Goal: Transaction & Acquisition: Purchase product/service

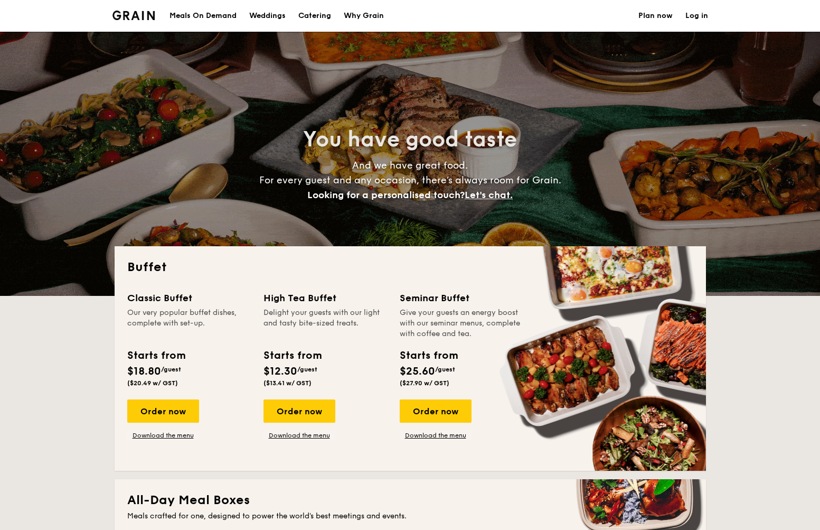
select select
click at [182, 413] on div "Order now" at bounding box center [163, 410] width 72 height 23
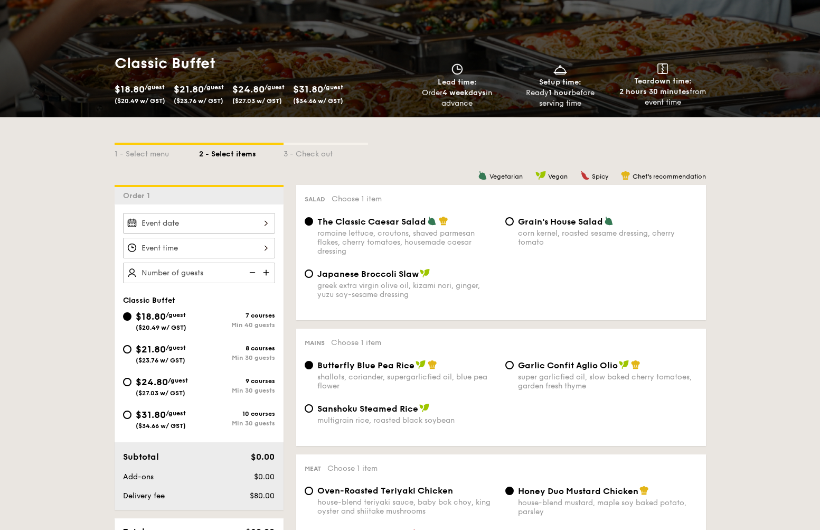
scroll to position [116, 0]
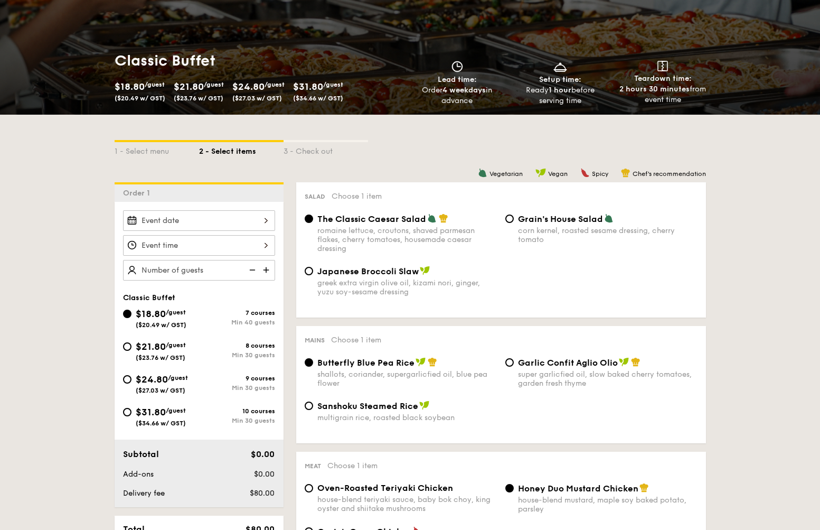
click at [260, 221] on input "Smoked Mesquite Whole Chicken brined in our in-house blend of herbs and spices,…" at bounding box center [199, 220] width 152 height 21
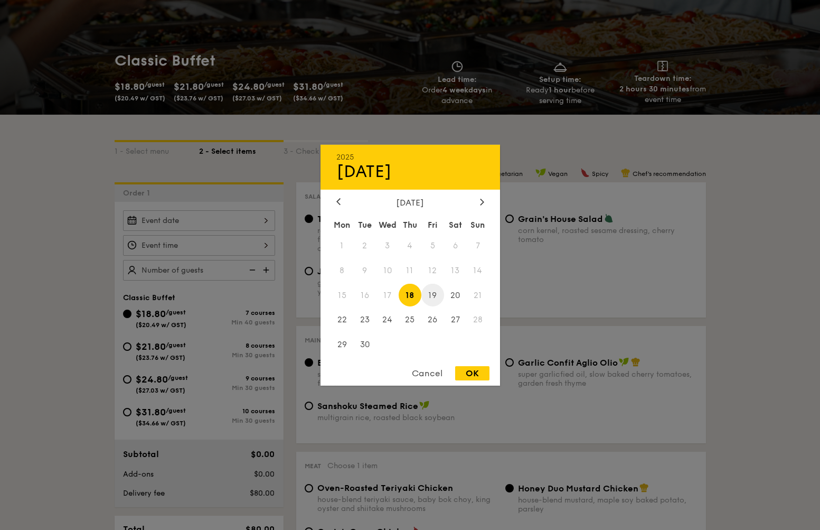
click at [435, 296] on span "19" at bounding box center [432, 295] width 23 height 23
click at [477, 372] on div "OK" at bounding box center [472, 373] width 34 height 14
type input "[DATE]"
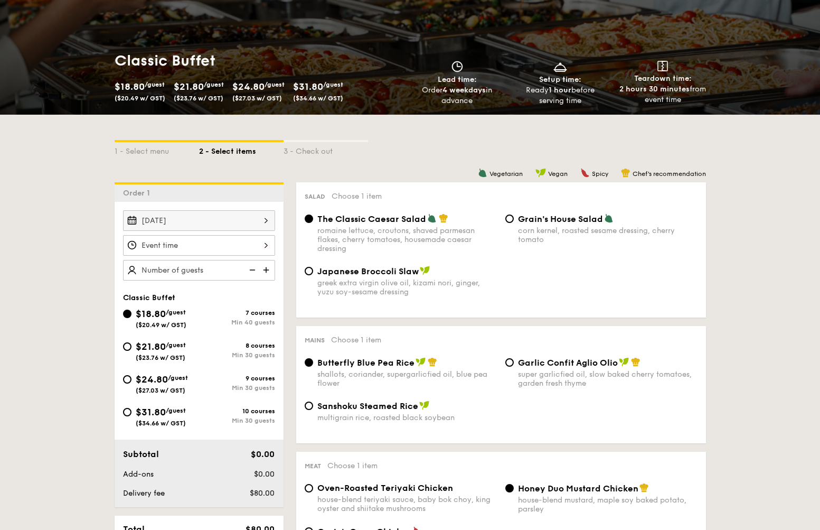
click at [266, 243] on input "Smoked Mesquite Whole Chicken brined in our in-house blend of herbs and spices,…" at bounding box center [199, 245] width 152 height 21
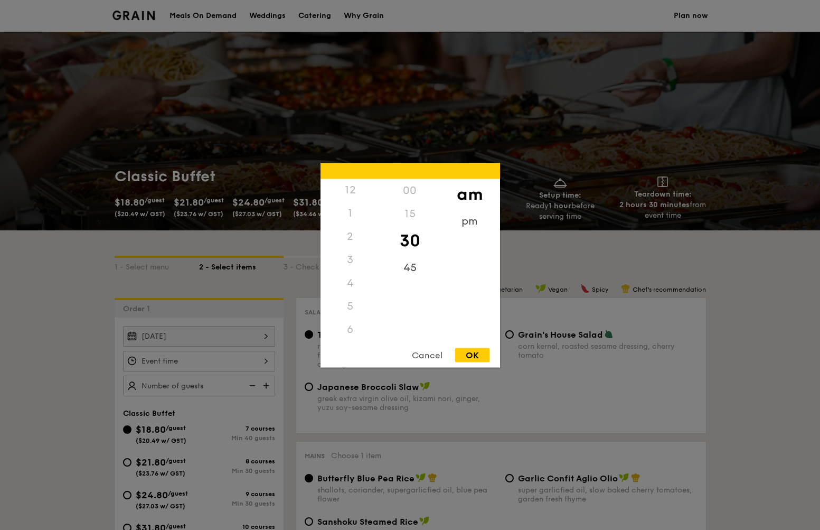
scroll to position [0, 0]
click at [345, 191] on div "12" at bounding box center [350, 189] width 60 height 23
click at [352, 190] on div "12" at bounding box center [350, 189] width 60 height 23
drag, startPoint x: 477, startPoint y: 224, endPoint x: 471, endPoint y: 224, distance: 5.8
click at [471, 224] on div "pm" at bounding box center [470, 224] width 60 height 31
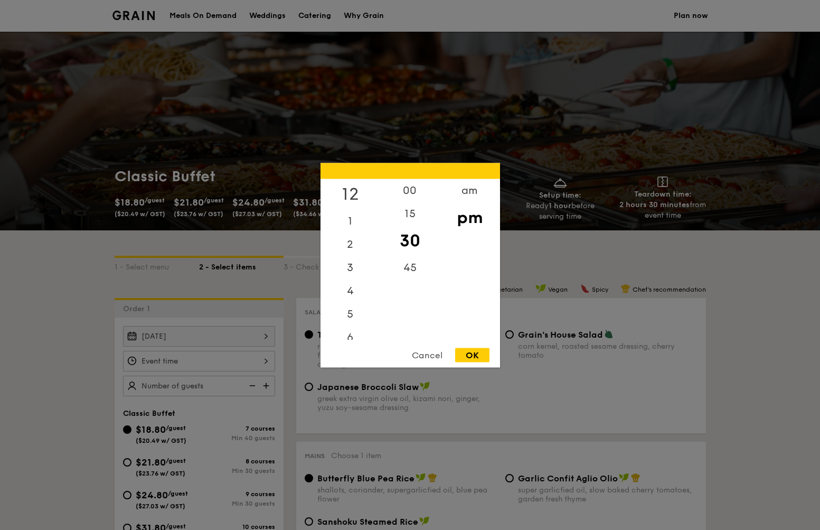
click at [350, 195] on div "12" at bounding box center [350, 193] width 60 height 31
click at [409, 216] on div "15" at bounding box center [410, 217] width 60 height 31
click at [477, 351] on div "OK" at bounding box center [472, 354] width 34 height 14
type input "12:15PM"
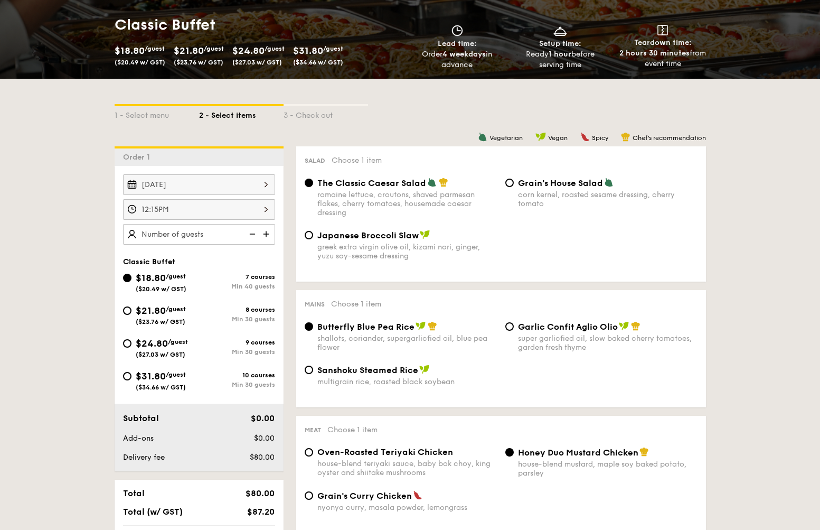
scroll to position [174, 0]
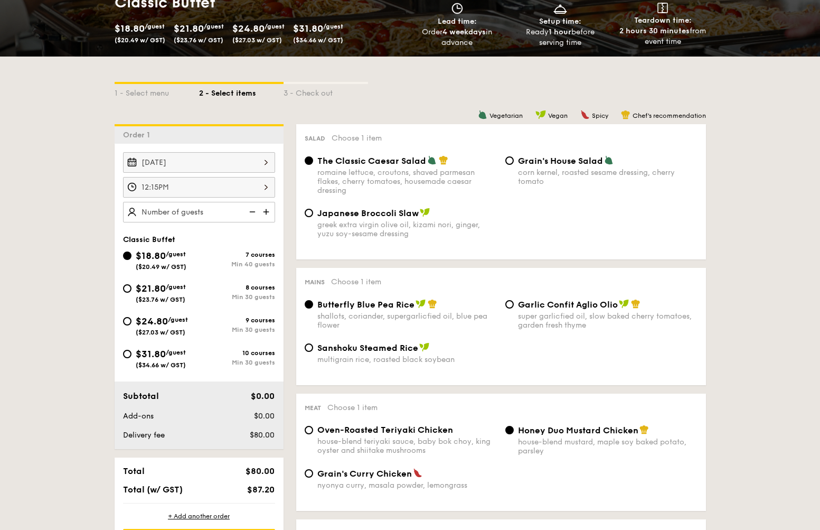
click at [266, 213] on img at bounding box center [267, 212] width 16 height 20
type input "40 guests"
click at [130, 290] on div "$21.80 /guest ($23.76 w/ GST)" at bounding box center [161, 292] width 76 height 22
click at [130, 290] on input "$21.80 /guest ($23.76 w/ GST) 8 courses Min 30 guests" at bounding box center [127, 288] width 8 height 8
radio input "true"
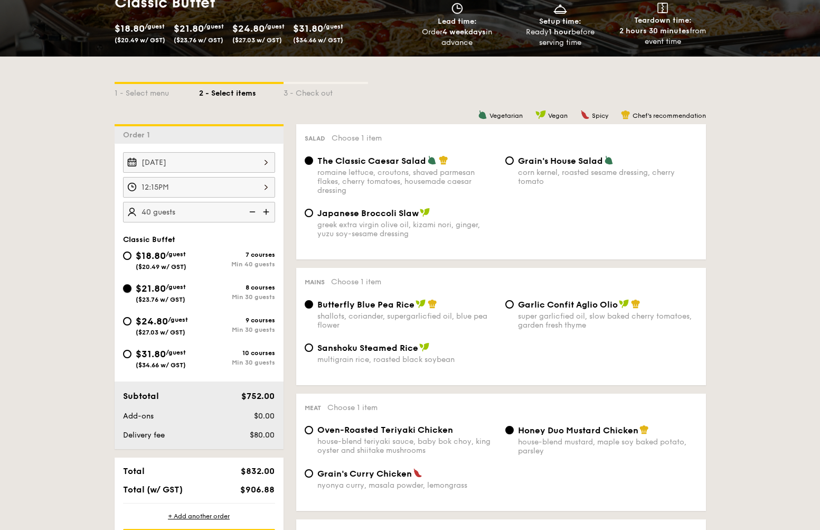
radio input "true"
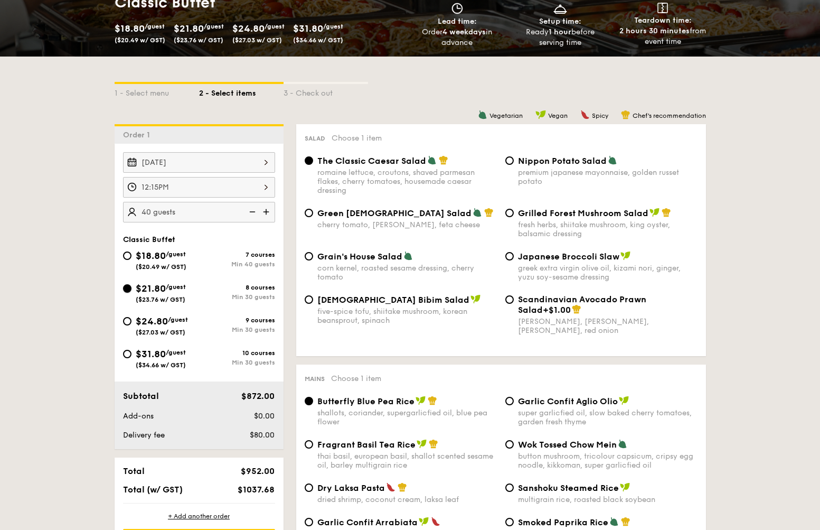
click at [126, 287] on input "$21.80 /guest ($23.76 w/ GST) 8 courses Min 30 guests" at bounding box center [127, 288] width 8 height 8
click at [250, 213] on img at bounding box center [251, 212] width 16 height 20
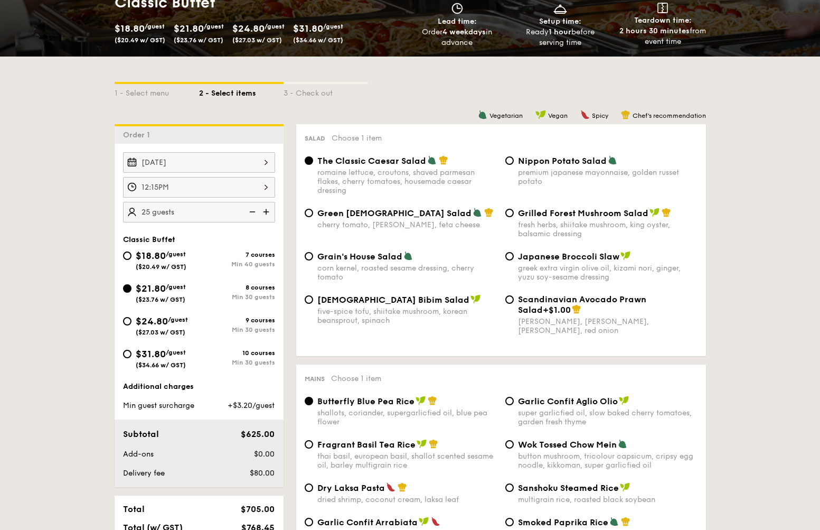
click at [266, 211] on img at bounding box center [267, 212] width 16 height 20
type input "30 guests"
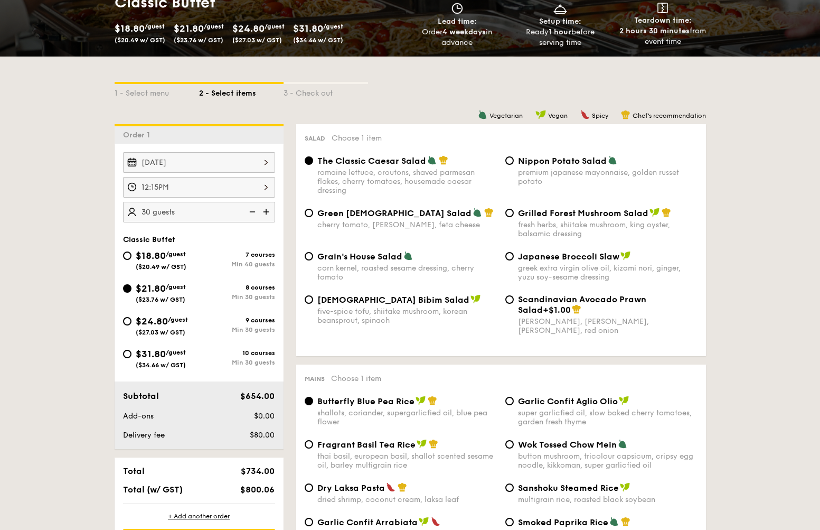
click at [566, 258] on span "Japanese Broccoli Slaw" at bounding box center [568, 256] width 101 height 10
click at [514, 258] on input "Japanese Broccoli Slaw greek extra virgin olive oil, kizami [PERSON_NAME], yuzu…" at bounding box center [509, 256] width 8 height 8
radio input "true"
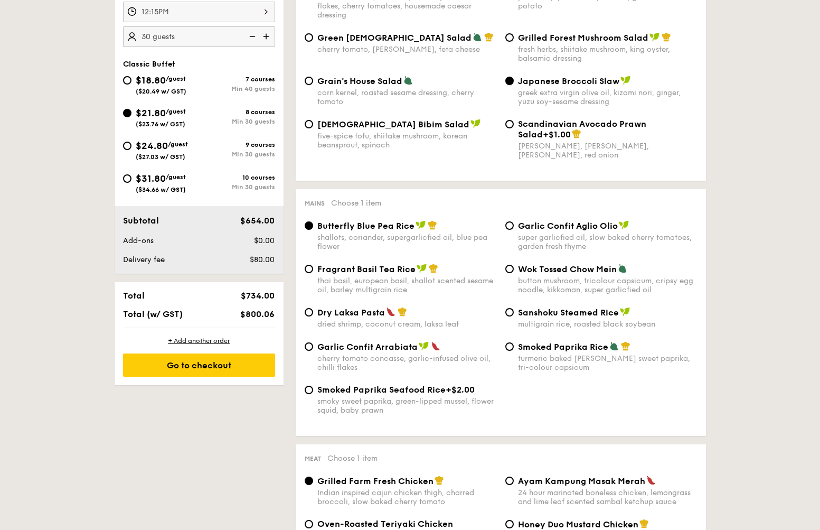
scroll to position [404, 0]
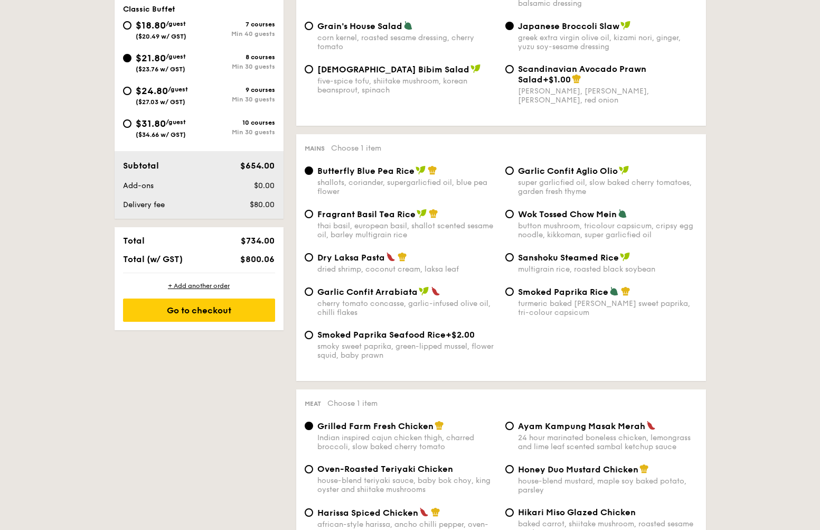
click at [553, 297] on div "Smoked Paprika Rice turmeric baked [PERSON_NAME] sweet paprika, tri-colour caps…" at bounding box center [608, 301] width 180 height 31
click at [514, 296] on input "Smoked Paprika Rice turmeric baked [PERSON_NAME] sweet paprika, tri-colour caps…" at bounding box center [509, 291] width 8 height 8
radio input "true"
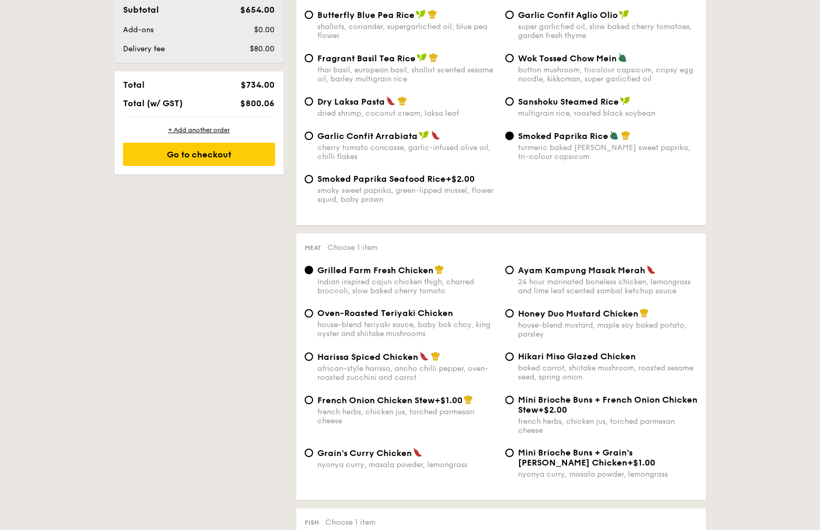
scroll to position [578, 0]
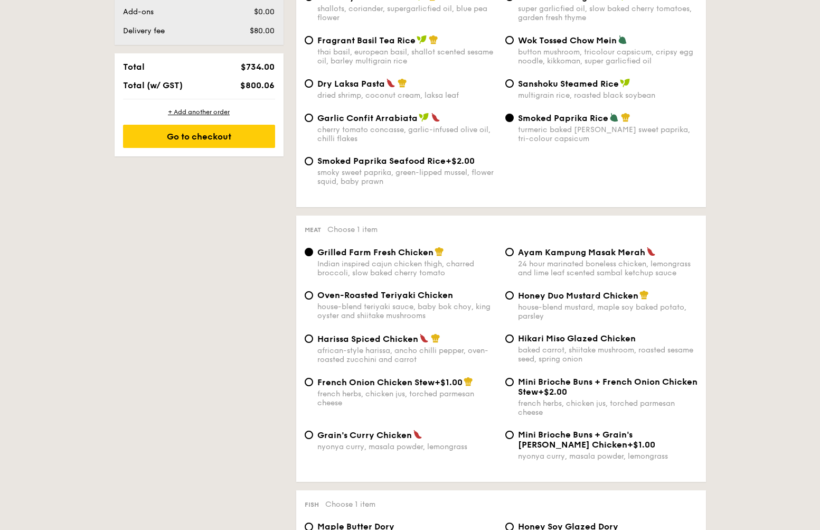
click at [399, 341] on span "Harissa Spiced Chicken" at bounding box center [367, 339] width 101 height 10
click at [313, 341] on input "Harissa Spiced Chicken african-style harissa, ancho chilli pepper, oven-roasted…" at bounding box center [309, 338] width 8 height 8
radio input "true"
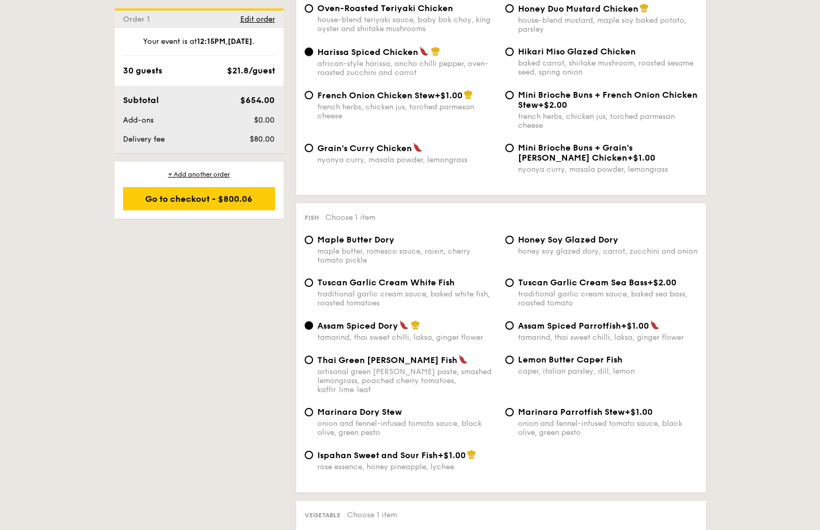
scroll to position [866, 0]
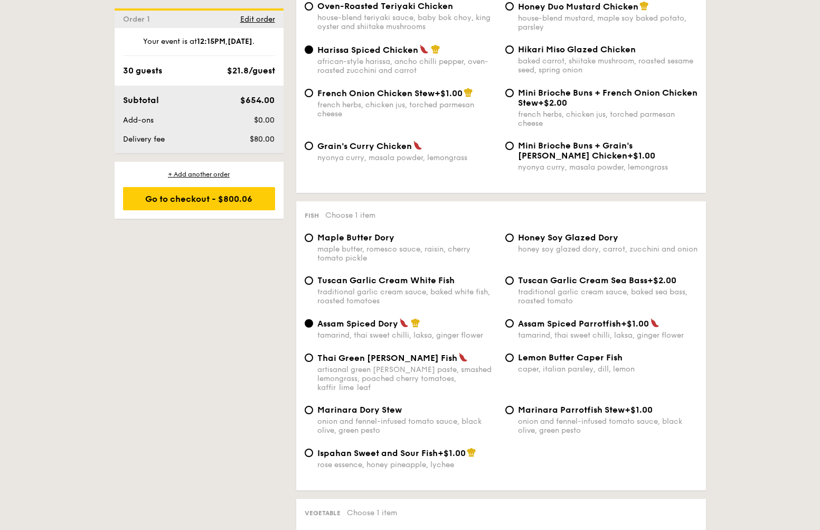
click at [384, 357] on span "Thai Green [PERSON_NAME] Fish" at bounding box center [387, 358] width 140 height 10
click at [313, 357] on input "Thai Green [PERSON_NAME] Fish artisanal green [PERSON_NAME] paste, smashed lemo…" at bounding box center [309, 357] width 8 height 8
radio input "true"
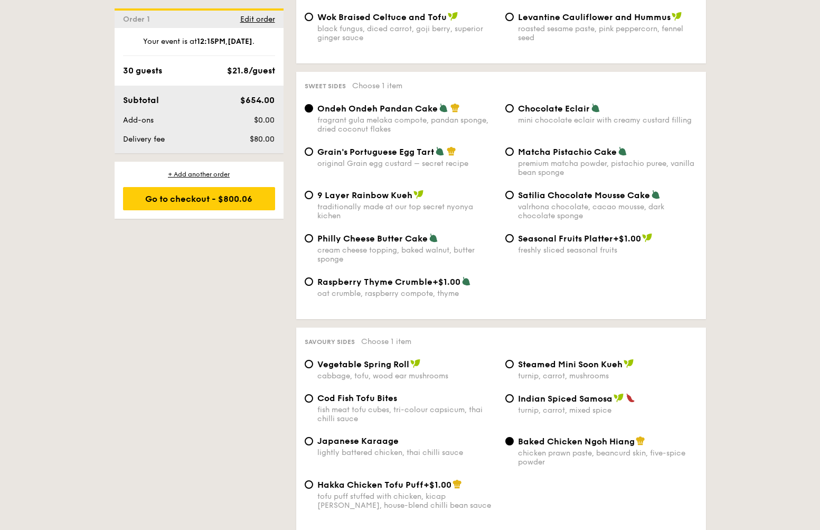
scroll to position [1560, 0]
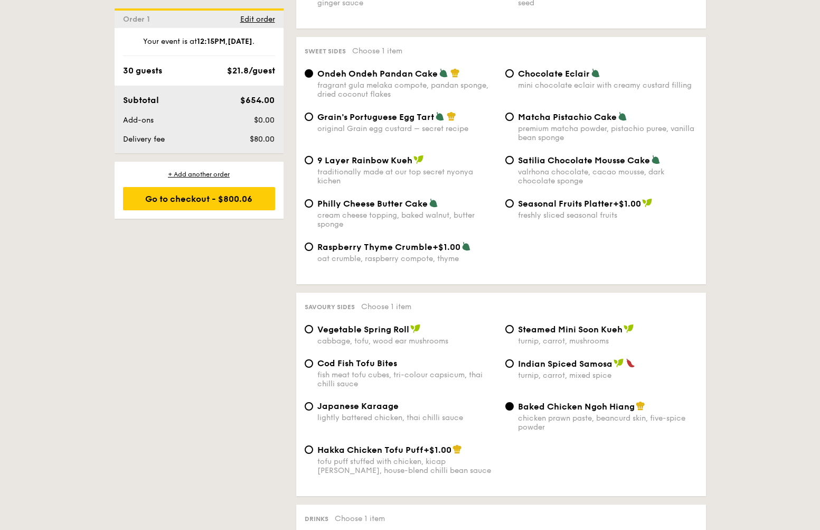
click at [360, 401] on span "Japanese Karaage" at bounding box center [357, 406] width 81 height 10
click at [313, 402] on input "Japanese Karaage lightly battered chicken, thai chilli sauce" at bounding box center [309, 406] width 8 height 8
radio input "true"
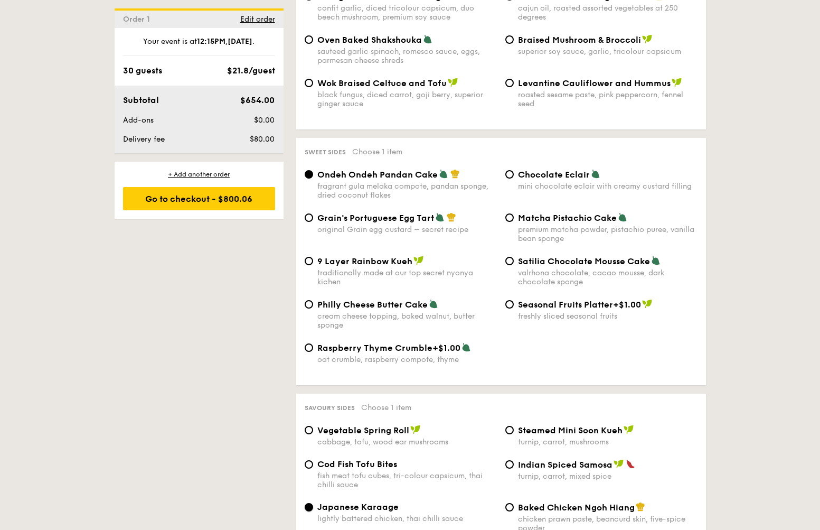
scroll to position [1444, 0]
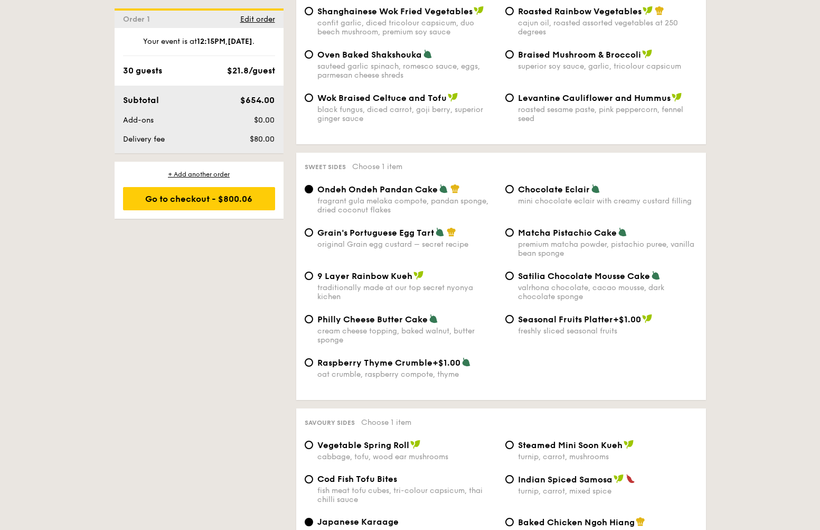
click at [560, 283] on div "valrhona chocolate, cacao mousse, dark chocolate sponge" at bounding box center [608, 292] width 180 height 18
click at [514, 275] on input "Satilia Chocolate Mousse Cake valrhona chocolate, cacao mousse, dark chocolate …" at bounding box center [509, 275] width 8 height 8
radio input "true"
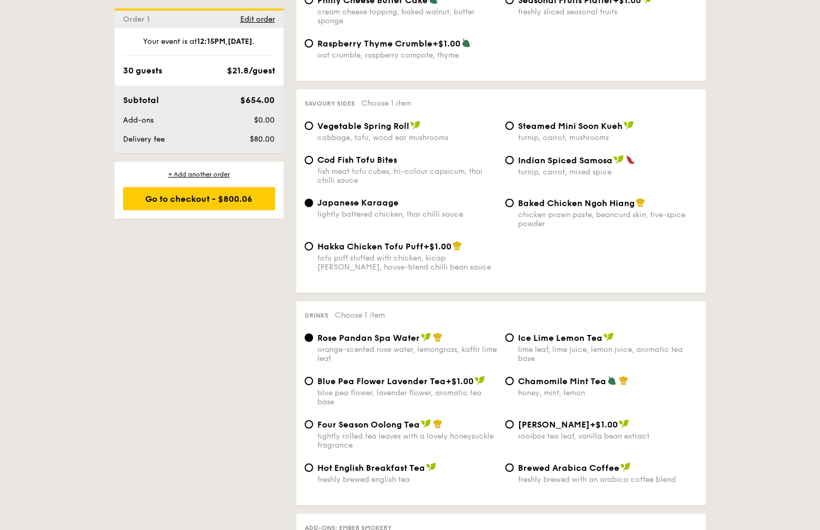
scroll to position [1790, 0]
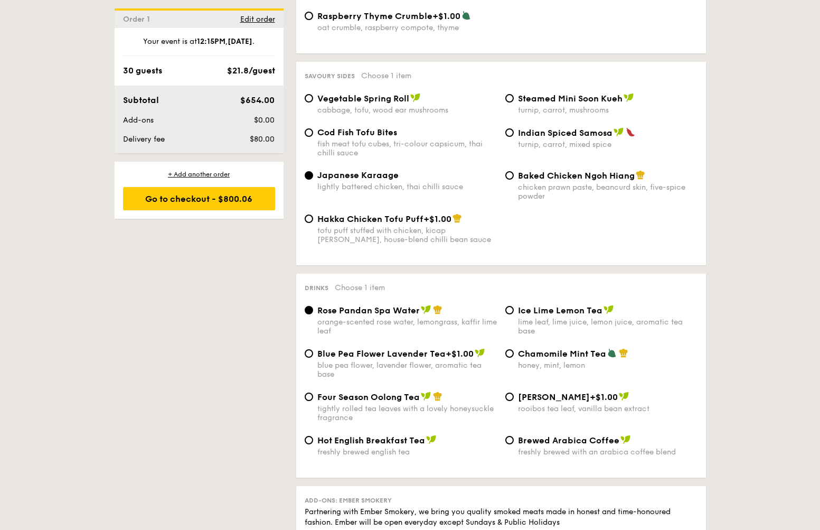
click at [344, 348] on span "Blue Pea Flower Lavender Tea" at bounding box center [381, 353] width 128 height 10
click at [313, 349] on input "Blue Pea Flower Lavender Tea +$1.00 blue pea flower, lavender flower, aromatic …" at bounding box center [309, 353] width 8 height 8
radio input "true"
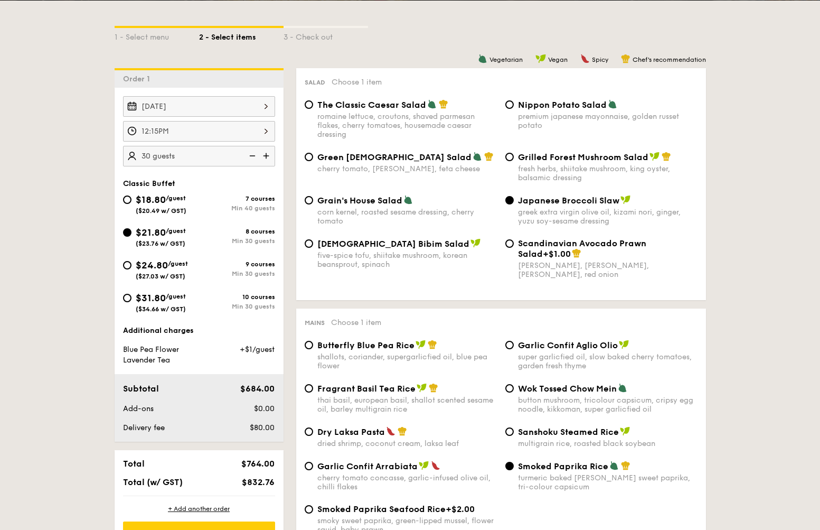
scroll to position [289, 0]
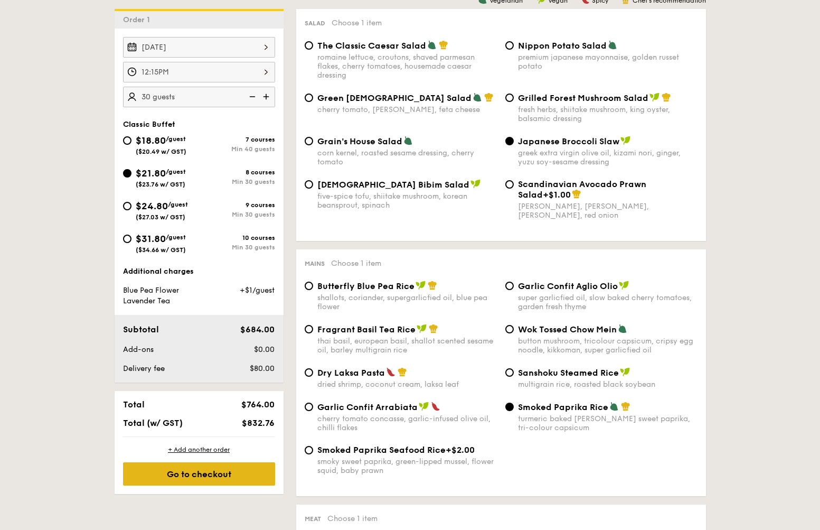
click at [225, 473] on div "Go to checkout" at bounding box center [199, 473] width 152 height 23
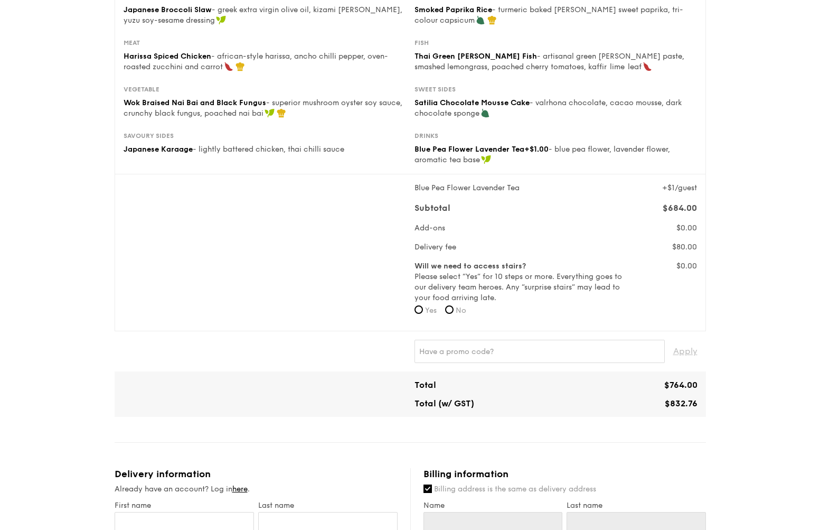
scroll to position [232, 0]
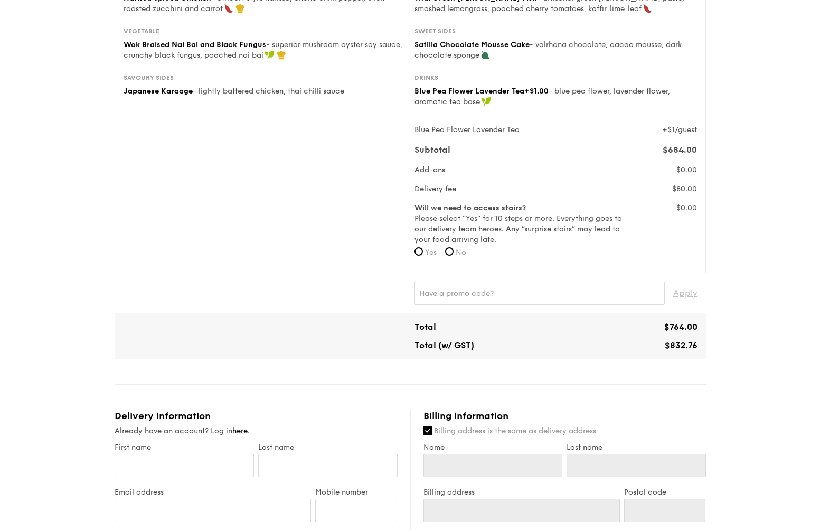
click at [730, 240] on div "1 - Select menu 2 - Select items 3 - Check out Classic Buffet $21.80 /guest ($2…" at bounding box center [410, 356] width 820 height 1176
click at [457, 252] on span "No" at bounding box center [461, 252] width 11 height 9
click at [454, 252] on input "No" at bounding box center [449, 251] width 8 height 8
radio input "true"
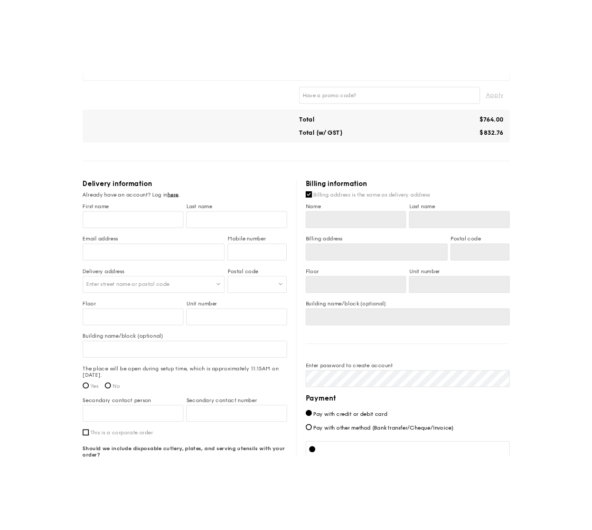
scroll to position [523, 0]
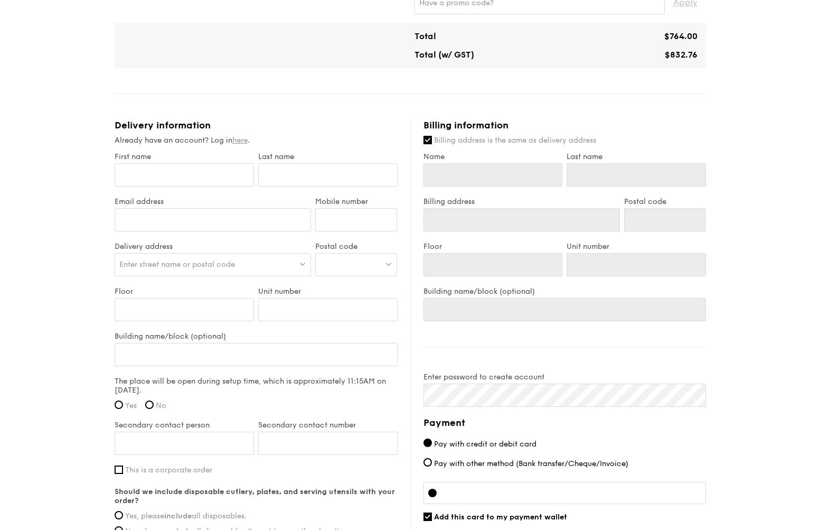
click at [244, 137] on link "here" at bounding box center [239, 140] width 15 height 9
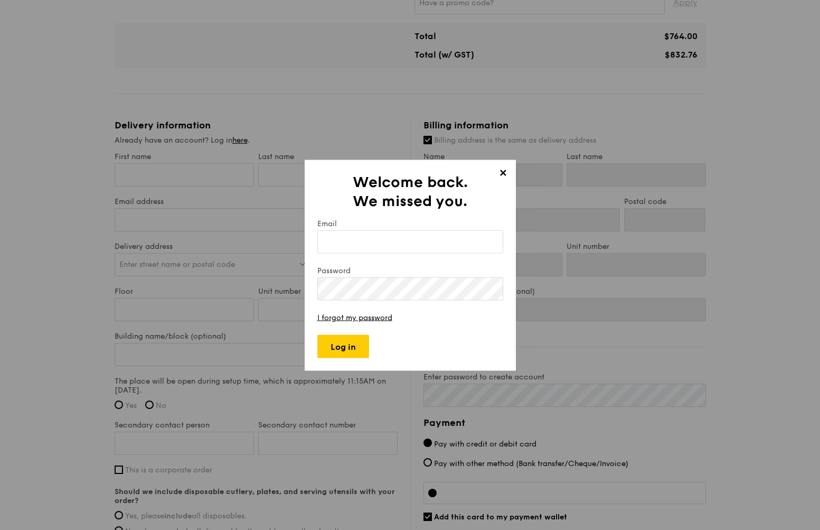
click at [393, 246] on input "Email" at bounding box center [410, 241] width 186 height 23
click at [365, 231] on input "Email" at bounding box center [410, 241] width 186 height 23
click at [367, 244] on input "Email" at bounding box center [410, 241] width 186 height 23
type input "[EMAIL_ADDRESS][DOMAIN_NAME]"
click at [349, 334] on form "Email [EMAIL_ADDRESS][DOMAIN_NAME] Password I forgot my password Log in" at bounding box center [410, 288] width 186 height 139
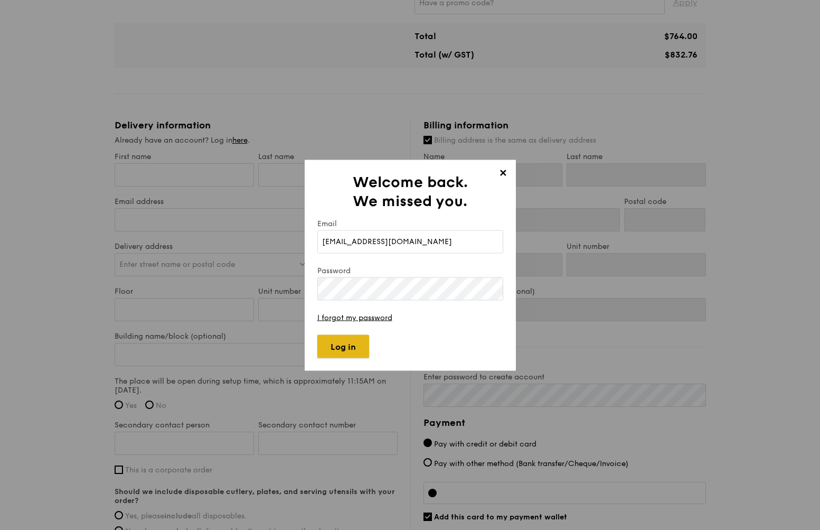
click at [351, 342] on input "Log in" at bounding box center [343, 345] width 52 height 23
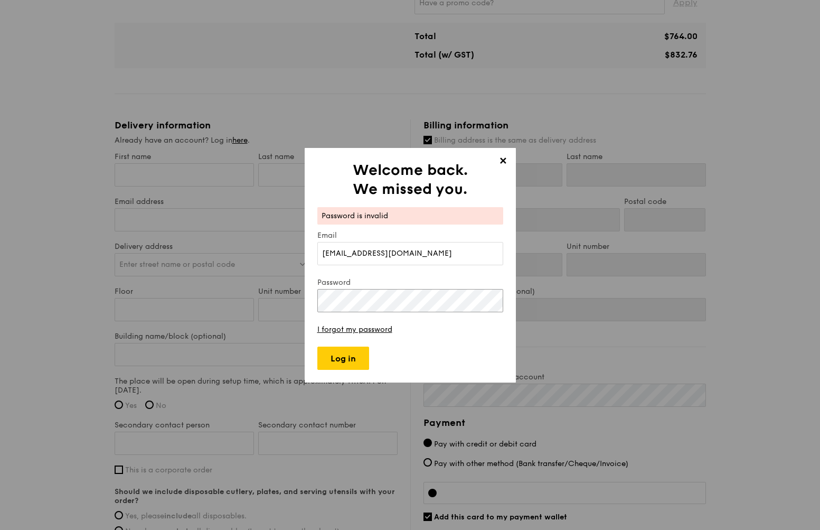
click at [232, 310] on div "✕ Welcome back. We missed you. Password is invalid Email [EMAIL_ADDRESS][DOMAIN…" at bounding box center [410, 265] width 820 height 530
click at [329, 360] on input "Log in" at bounding box center [343, 357] width 52 height 23
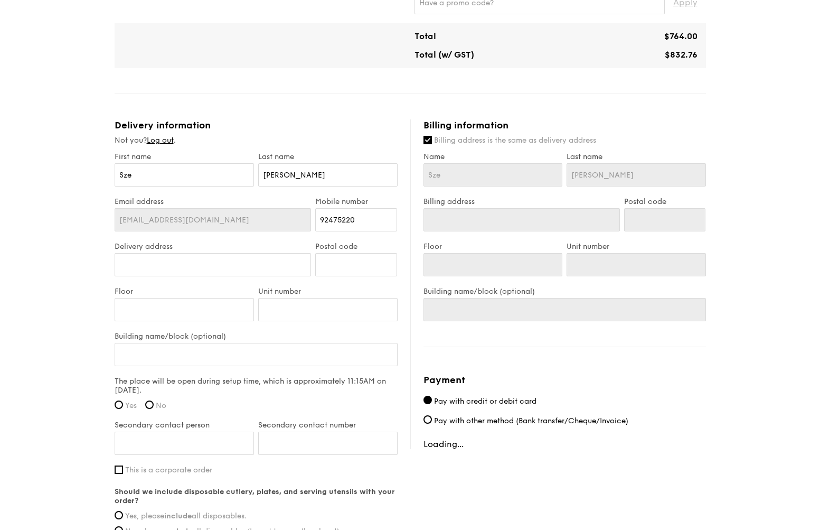
type input "[STREET_ADDRESS]"
type input "567710"
type input "7"
type input "1"
type input "ST Engineering Hub"
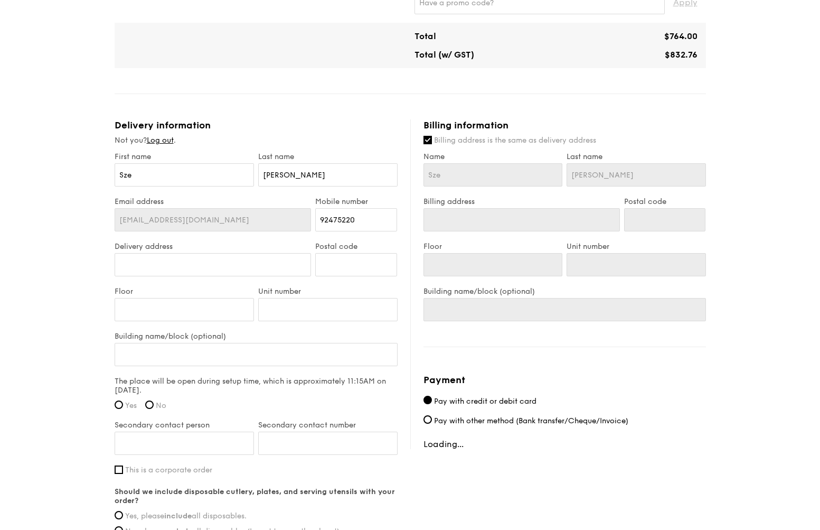
type input "[STREET_ADDRESS]"
type input "567710"
type input "7"
type input "1"
type input "ST Engineering Hub"
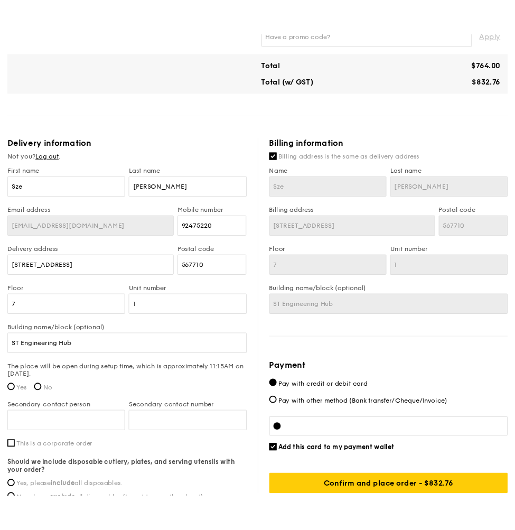
scroll to position [531, 0]
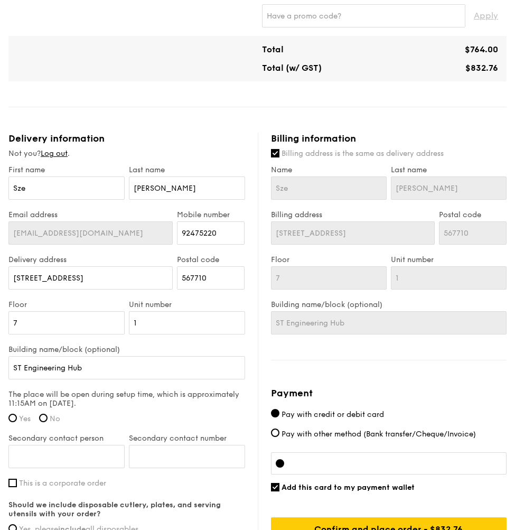
click at [171, 133] on div "Delivery information" at bounding box center [126, 139] width 237 height 12
click at [125, 271] on input "[STREET_ADDRESS]" at bounding box center [90, 277] width 164 height 23
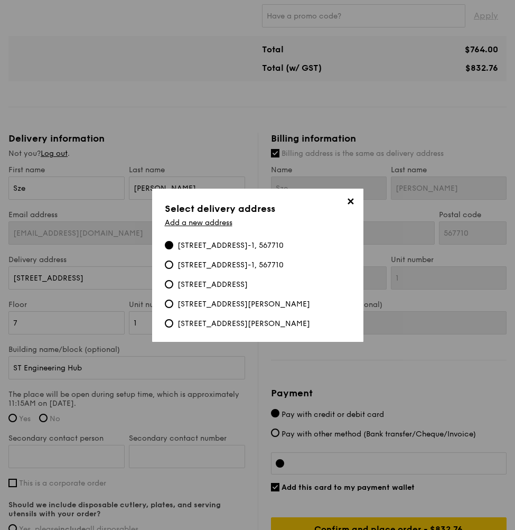
click at [155, 261] on div "✕ Select delivery address Add a new address [STREET_ADDRESS] [STREET_ADDRESS] […" at bounding box center [257, 264] width 211 height 153
click at [259, 309] on div "[STREET_ADDRESS][PERSON_NAME]" at bounding box center [243, 304] width 133 height 11
click at [173, 308] on input "[STREET_ADDRESS][PERSON_NAME]" at bounding box center [169, 303] width 8 height 8
type input "[STREET_ADDRESS][PERSON_NAME]"
type input "139949"
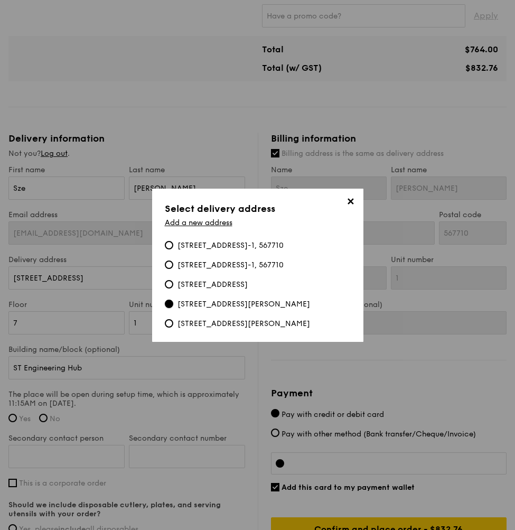
type input "05"
type input "01"
type input "[STREET_ADDRESS][PERSON_NAME]"
type input "139949"
type input "05"
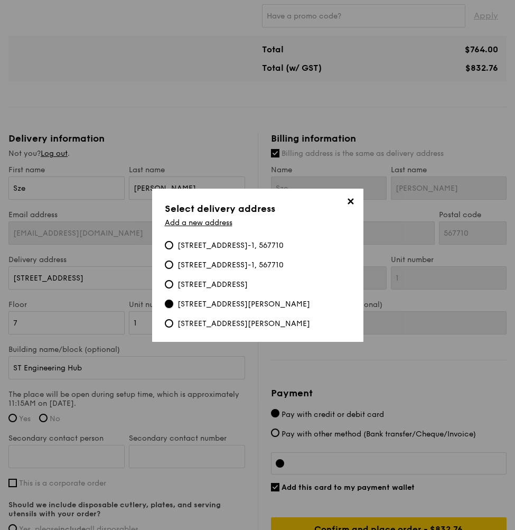
type input "01"
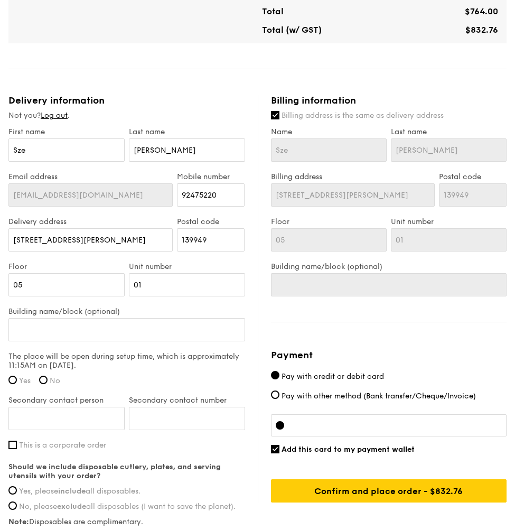
scroll to position [589, 0]
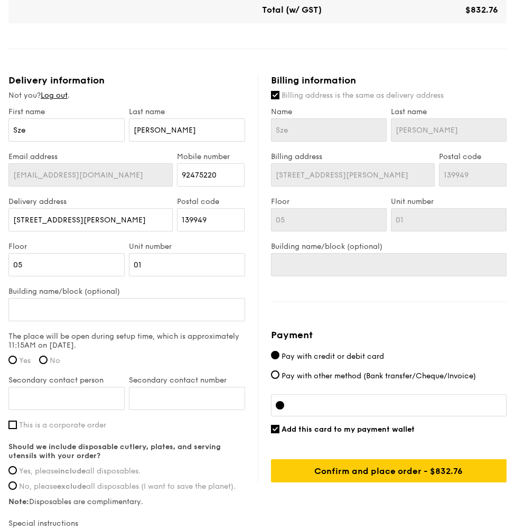
click at [19, 356] on span "Yes" at bounding box center [25, 360] width 12 height 9
click at [17, 355] on input "Yes" at bounding box center [12, 359] width 8 height 8
radio input "true"
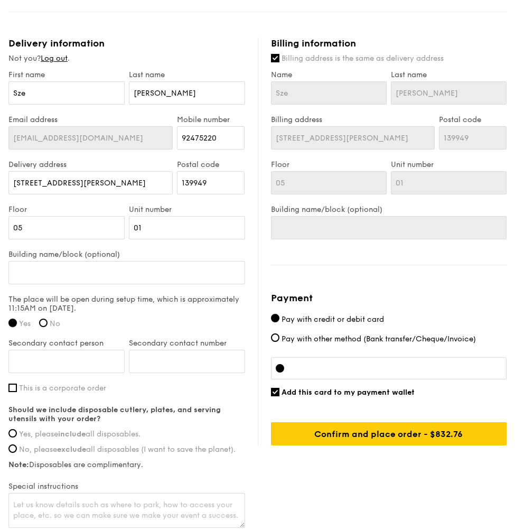
scroll to position [639, 0]
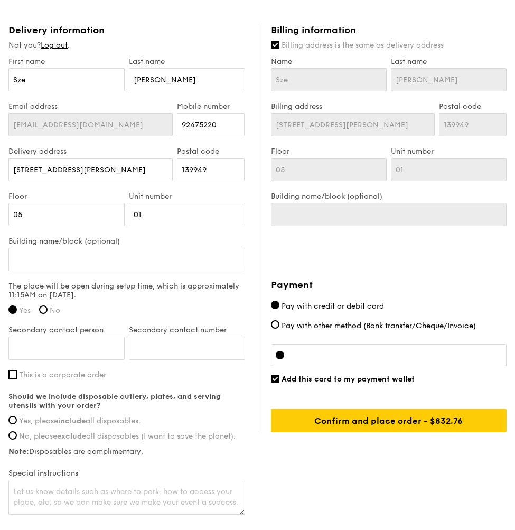
click at [30, 370] on span "This is a corporate order" at bounding box center [62, 374] width 87 height 9
click at [17, 370] on input "This is a corporate order" at bounding box center [12, 374] width 8 height 8
checkbox input "true"
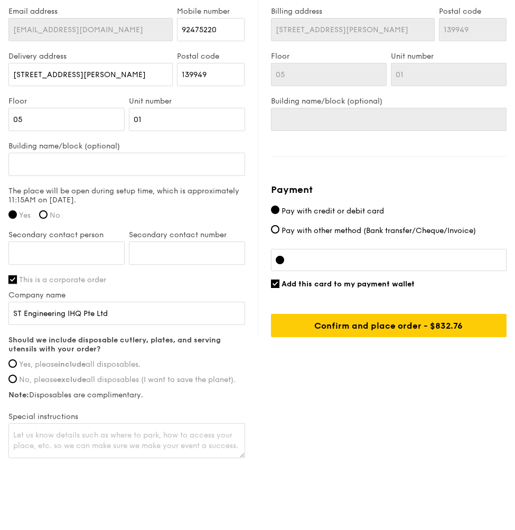
scroll to position [738, 0]
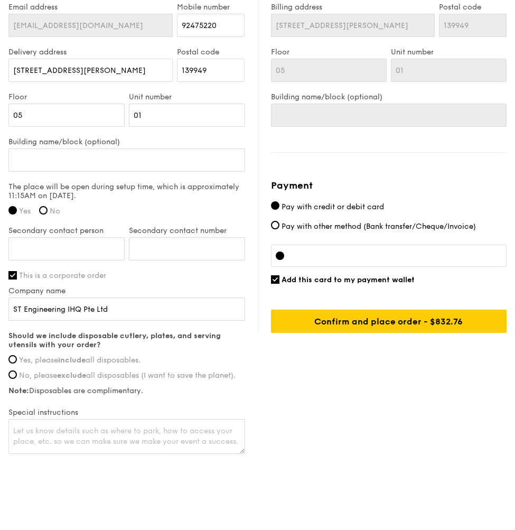
click at [25, 355] on span "Yes, please include all disposables." at bounding box center [79, 359] width 121 height 9
click at [17, 355] on input "Yes, please include all disposables." at bounding box center [12, 359] width 8 height 8
radio input "true"
click at [345, 244] on div at bounding box center [389, 255] width 236 height 22
click at [285, 275] on span "Add this card to my payment wallet" at bounding box center [347, 279] width 133 height 9
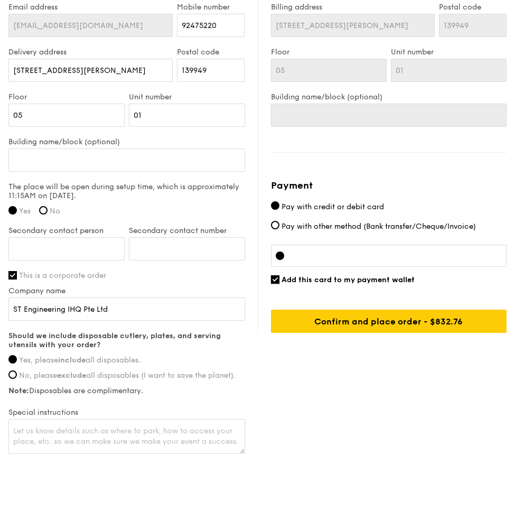
click at [279, 275] on input "Add this card to my payment wallet" at bounding box center [275, 279] width 8 height 8
checkbox input "false"
click at [359, 244] on div at bounding box center [389, 255] width 236 height 22
click at [370, 244] on div at bounding box center [389, 255] width 236 height 22
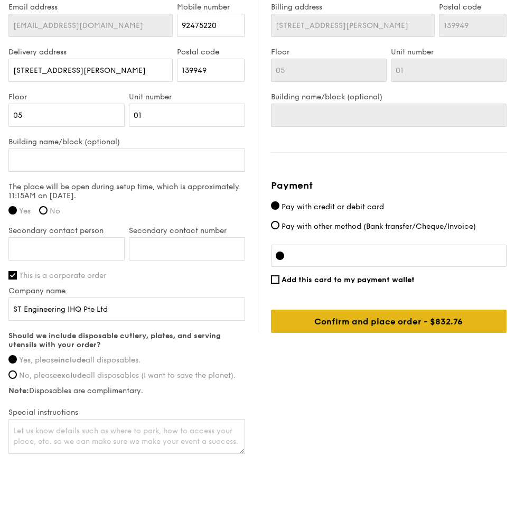
click at [379, 314] on input "Confirm and place order - $832.76" at bounding box center [389, 320] width 236 height 23
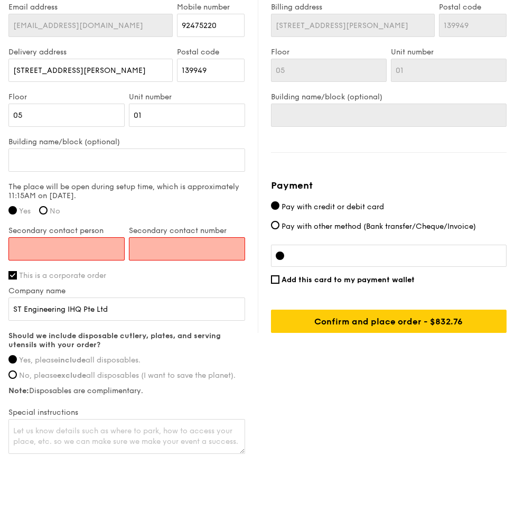
click at [86, 238] on input "Secondary contact person" at bounding box center [66, 248] width 116 height 23
type input "[PERSON_NAME]"
click at [167, 237] on input "Secondary contact number" at bounding box center [187, 248] width 116 height 23
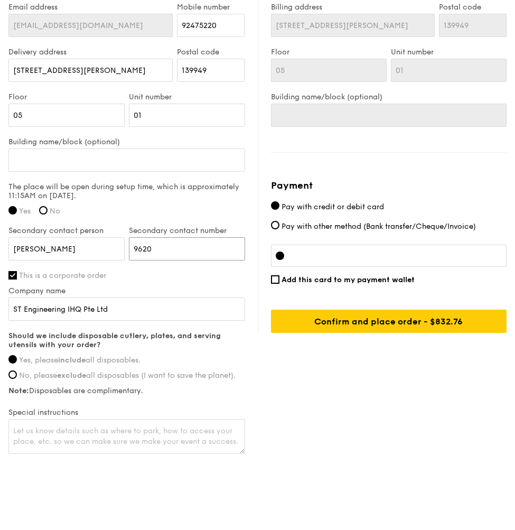
click at [167, 239] on input "9620" at bounding box center [187, 248] width 116 height 23
click at [152, 239] on input "96208943" at bounding box center [187, 248] width 116 height 23
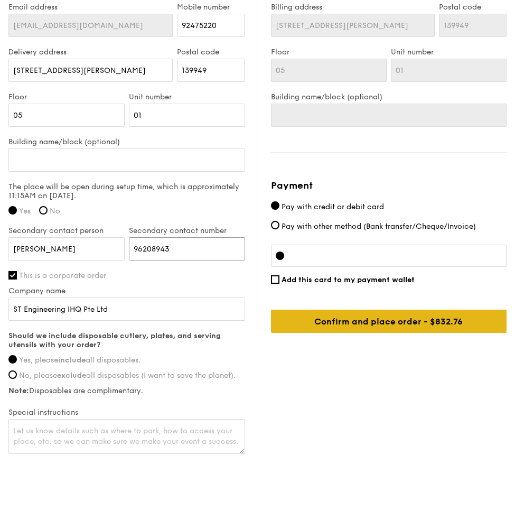
type input "96208943"
click at [380, 314] on input "Confirm and place order - $832.76" at bounding box center [389, 320] width 236 height 23
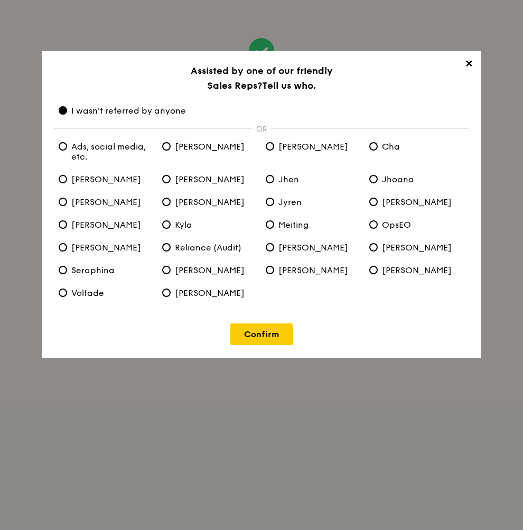
click at [468, 62] on span "✕" at bounding box center [468, 65] width 15 height 15
